Goal: Complete application form: Complete application form

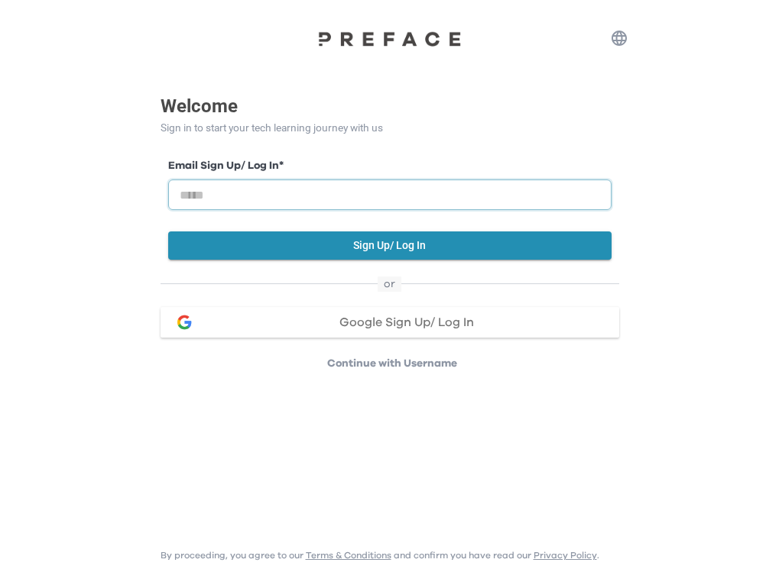
click at [387, 197] on input "email" at bounding box center [389, 195] width 443 height 31
type input "**********"
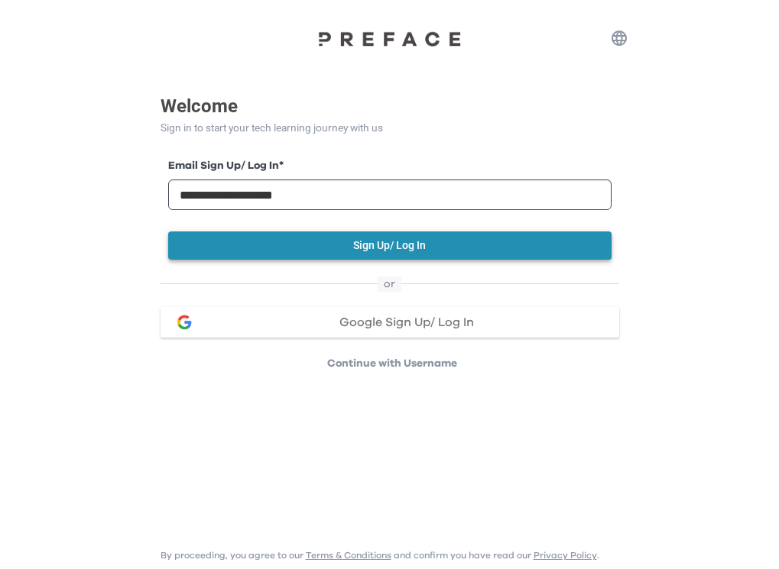
click at [321, 255] on button "Sign Up/ Log In" at bounding box center [389, 246] width 443 height 28
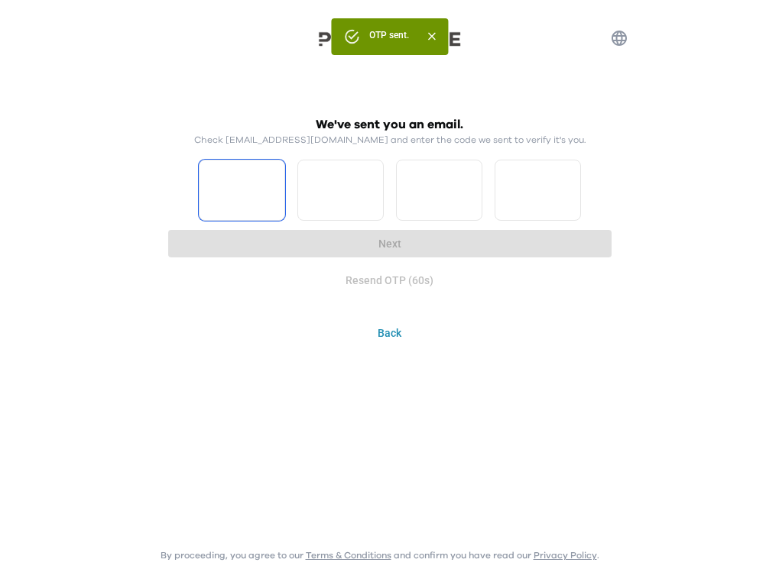
click at [232, 199] on input "Please enter OTP character 1" at bounding box center [242, 190] width 86 height 61
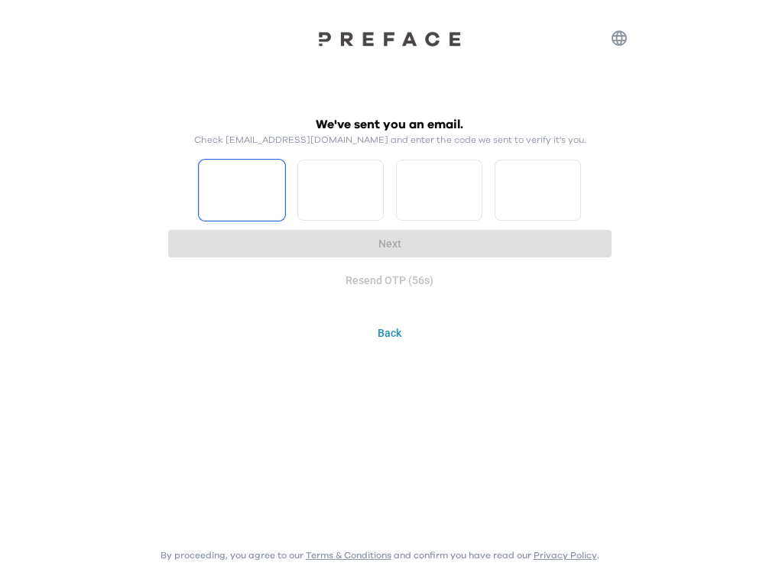
type input "*"
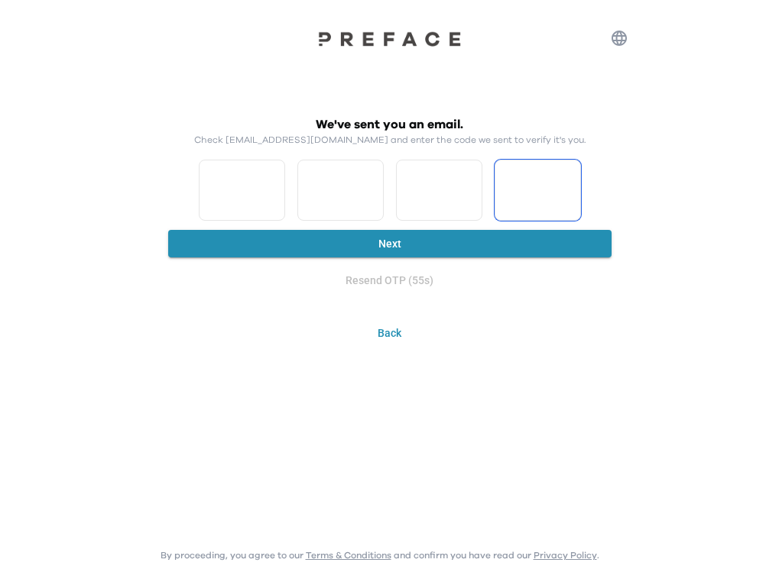
type input "*"
click at [417, 245] on button "Next" at bounding box center [389, 244] width 443 height 28
